Goal: Task Accomplishment & Management: Manage account settings

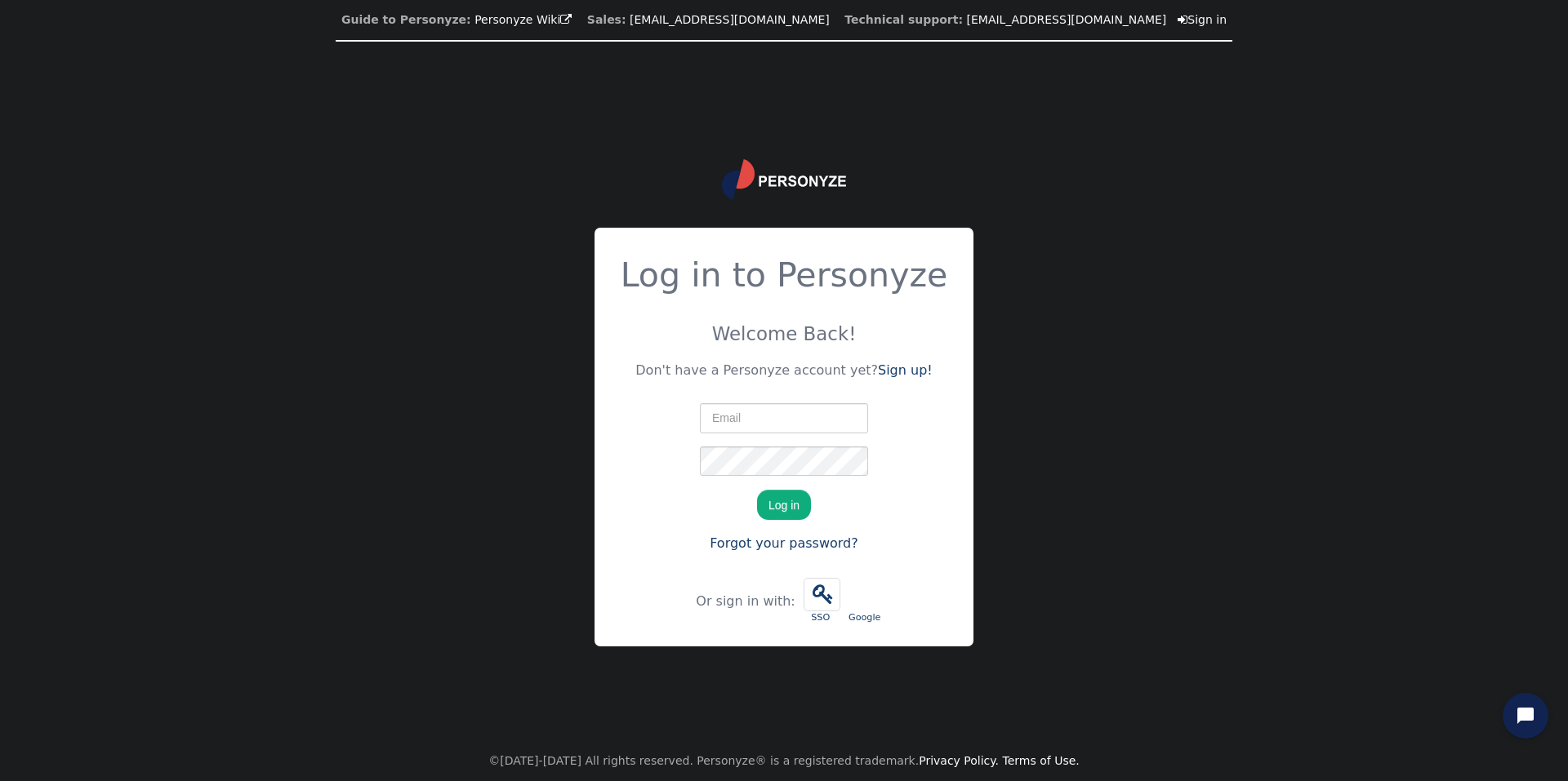
type input "[PERSON_NAME][EMAIL_ADDRESS][DOMAIN_NAME]"
click at [780, 506] on button "Log in" at bounding box center [784, 504] width 54 height 29
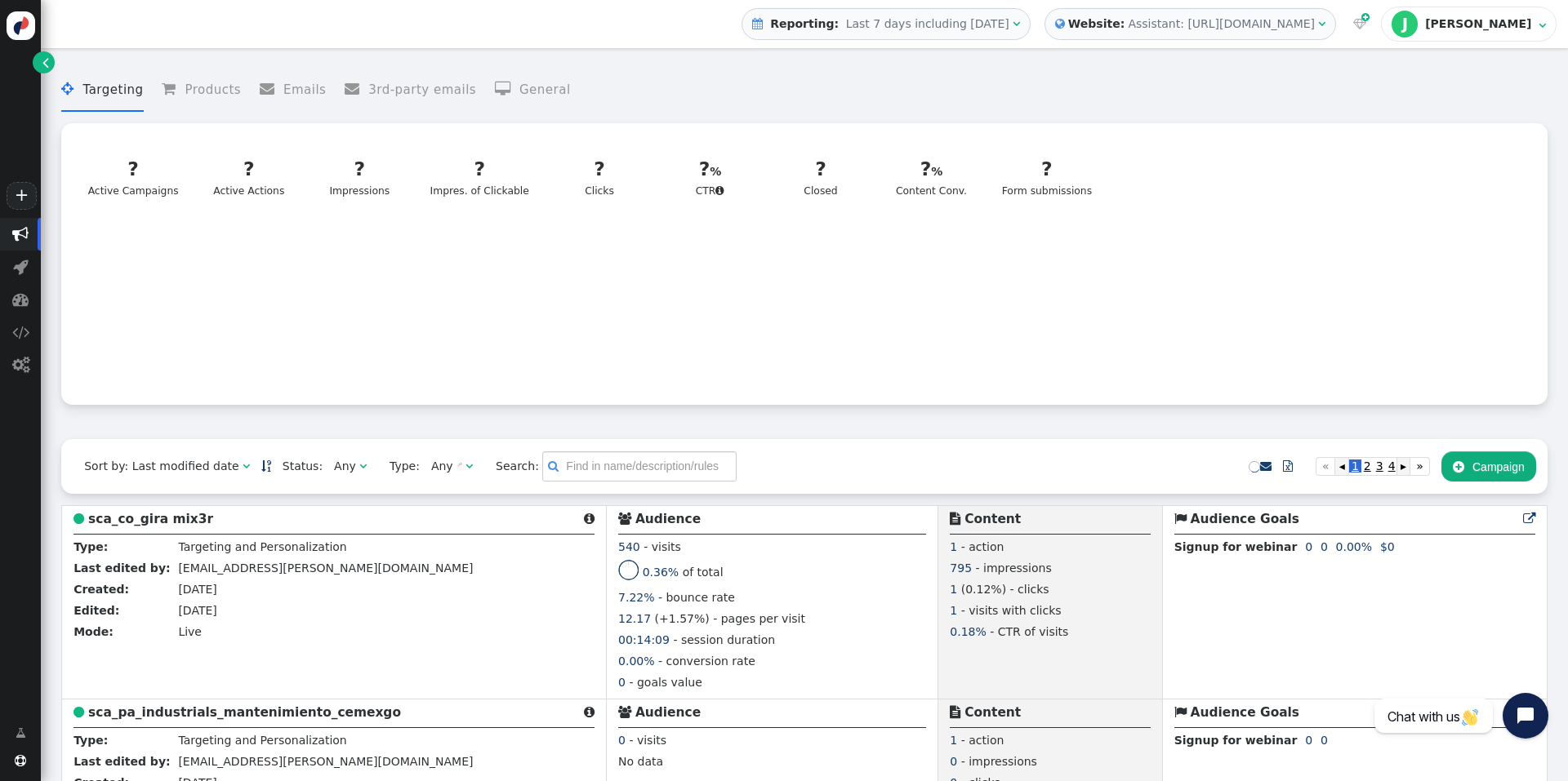
click at [1010, 19] on span "Last 7 days including today" at bounding box center [928, 24] width 163 height 13
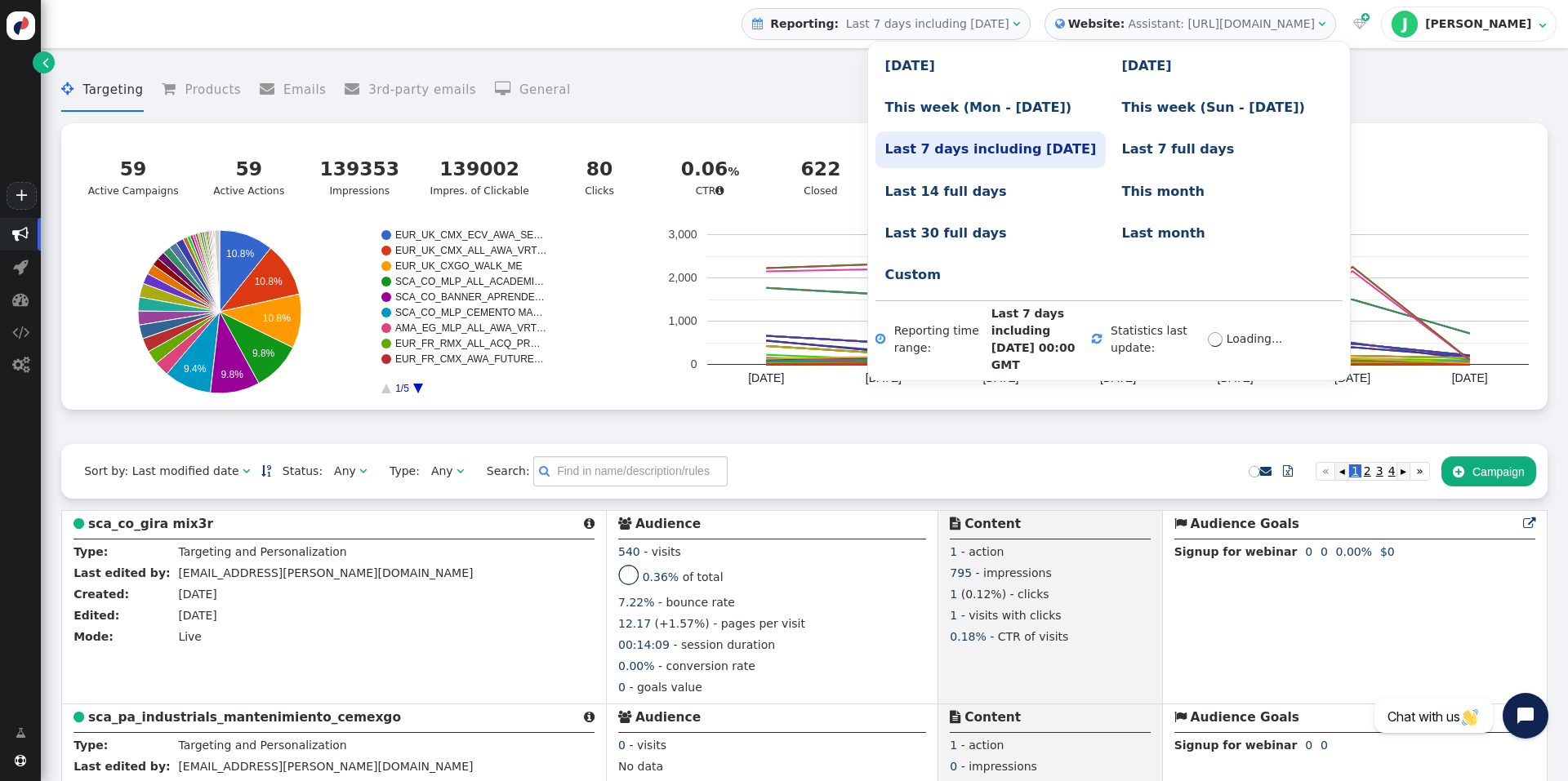
click at [1112, 179] on link "This month" at bounding box center [1227, 192] width 231 height 36
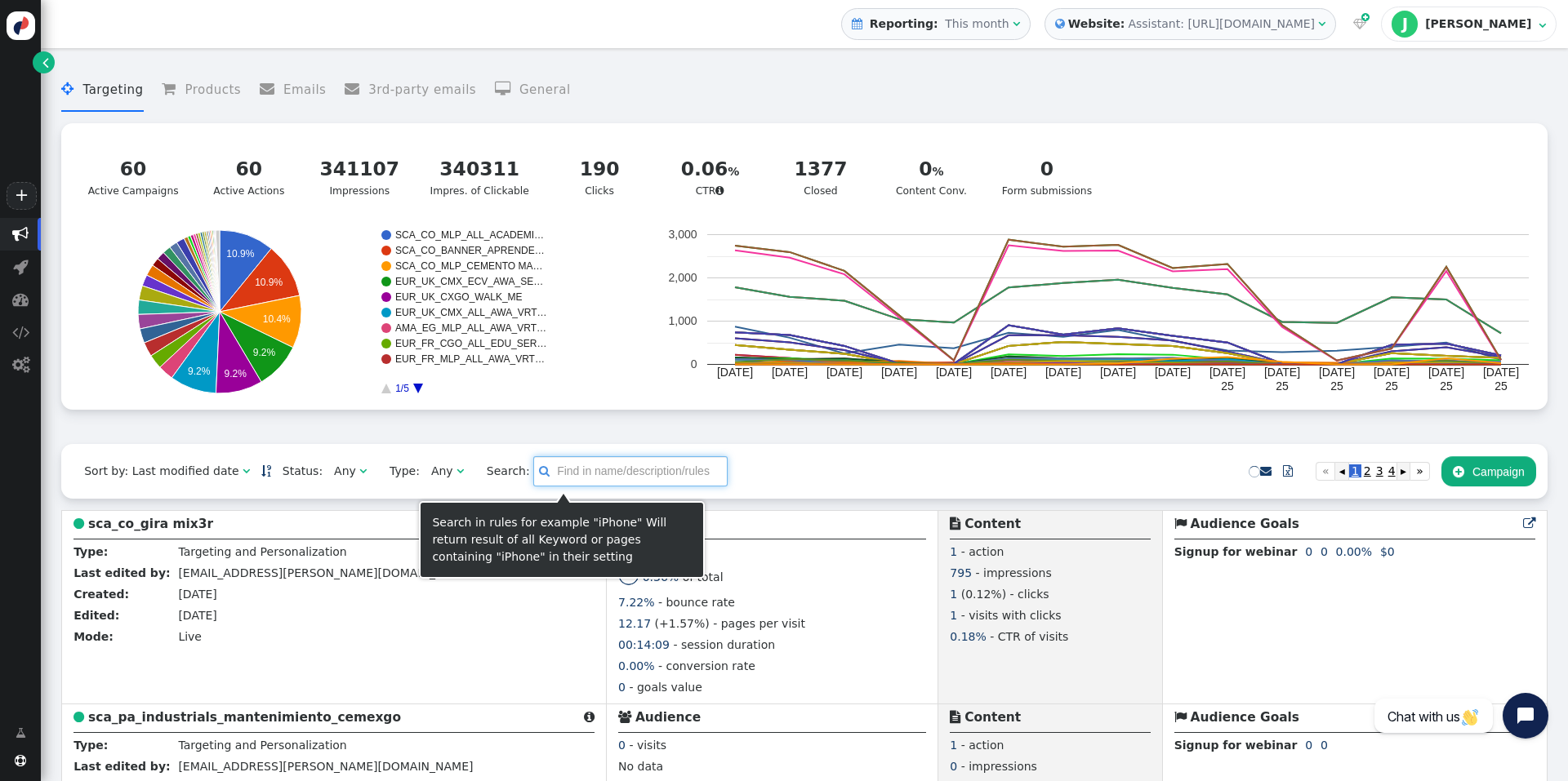
click at [553, 484] on input "text" at bounding box center [630, 470] width 195 height 29
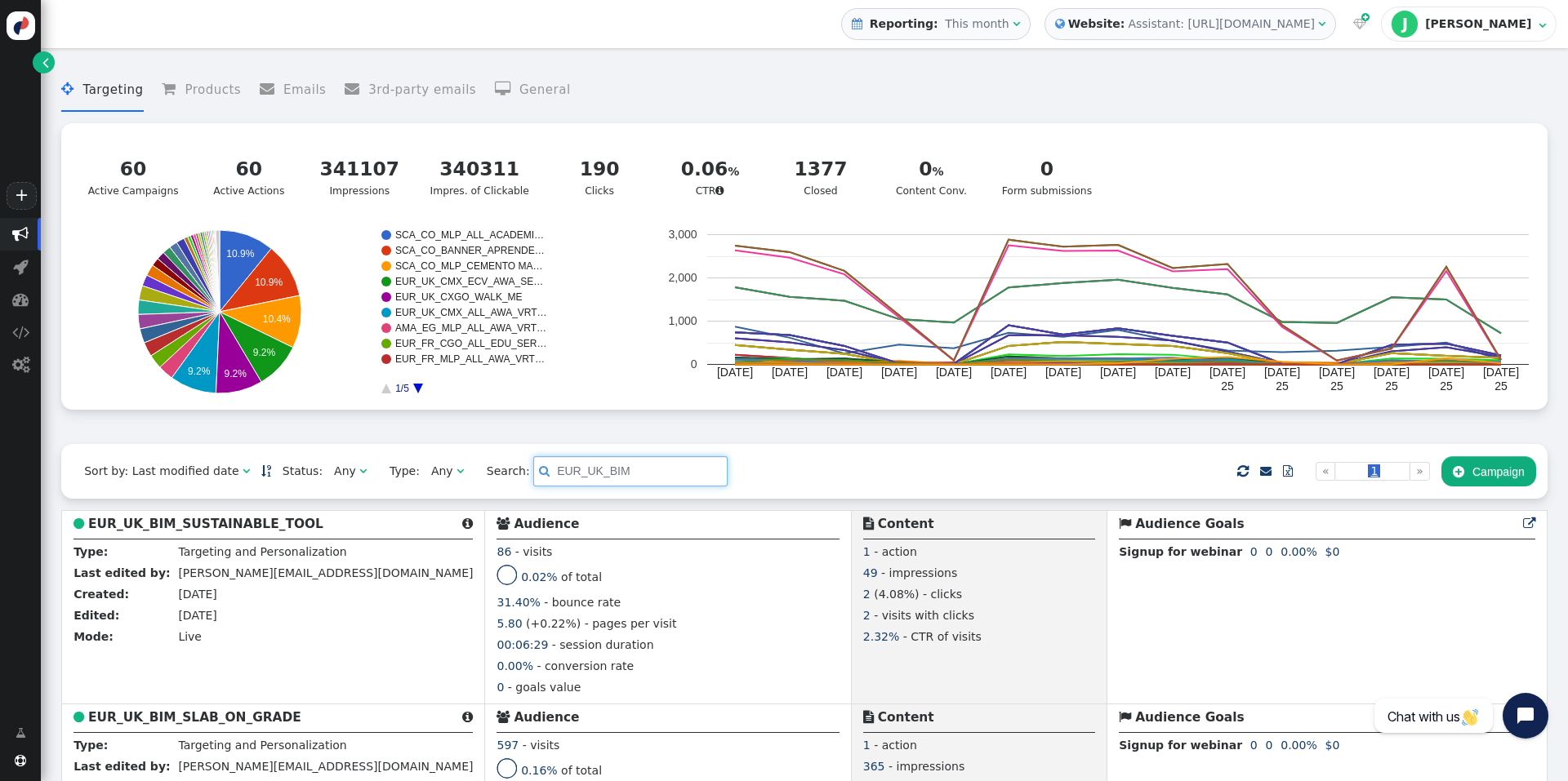
type input "EUR_UK_BIM"
click at [669, 428] on div " Targeting  Products  Emails  3rd-party emails  General ? Active Campaigns…" at bounding box center [804, 251] width 1486 height 387
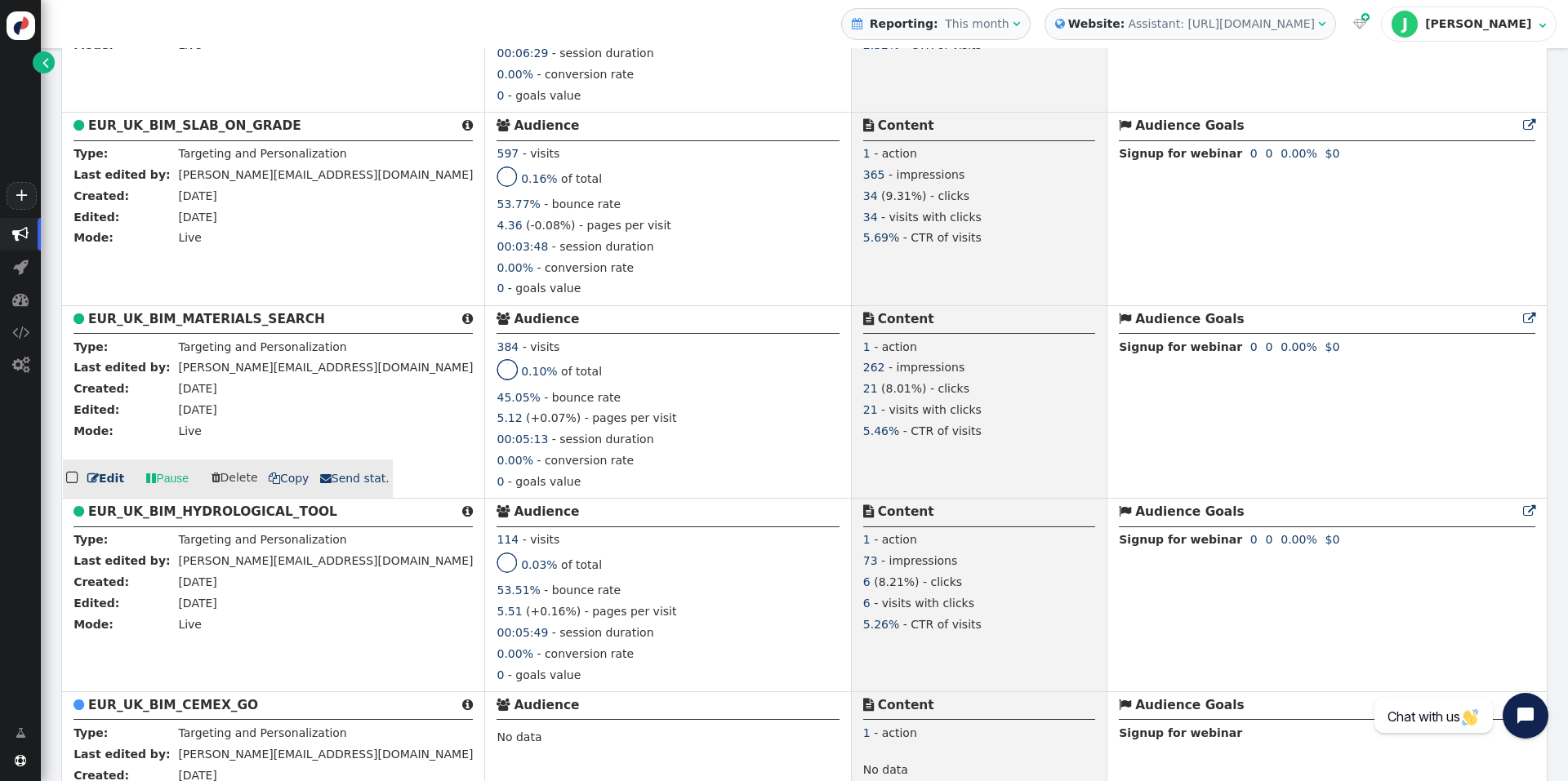
scroll to position [653, 0]
